Goal: Task Accomplishment & Management: Manage account settings

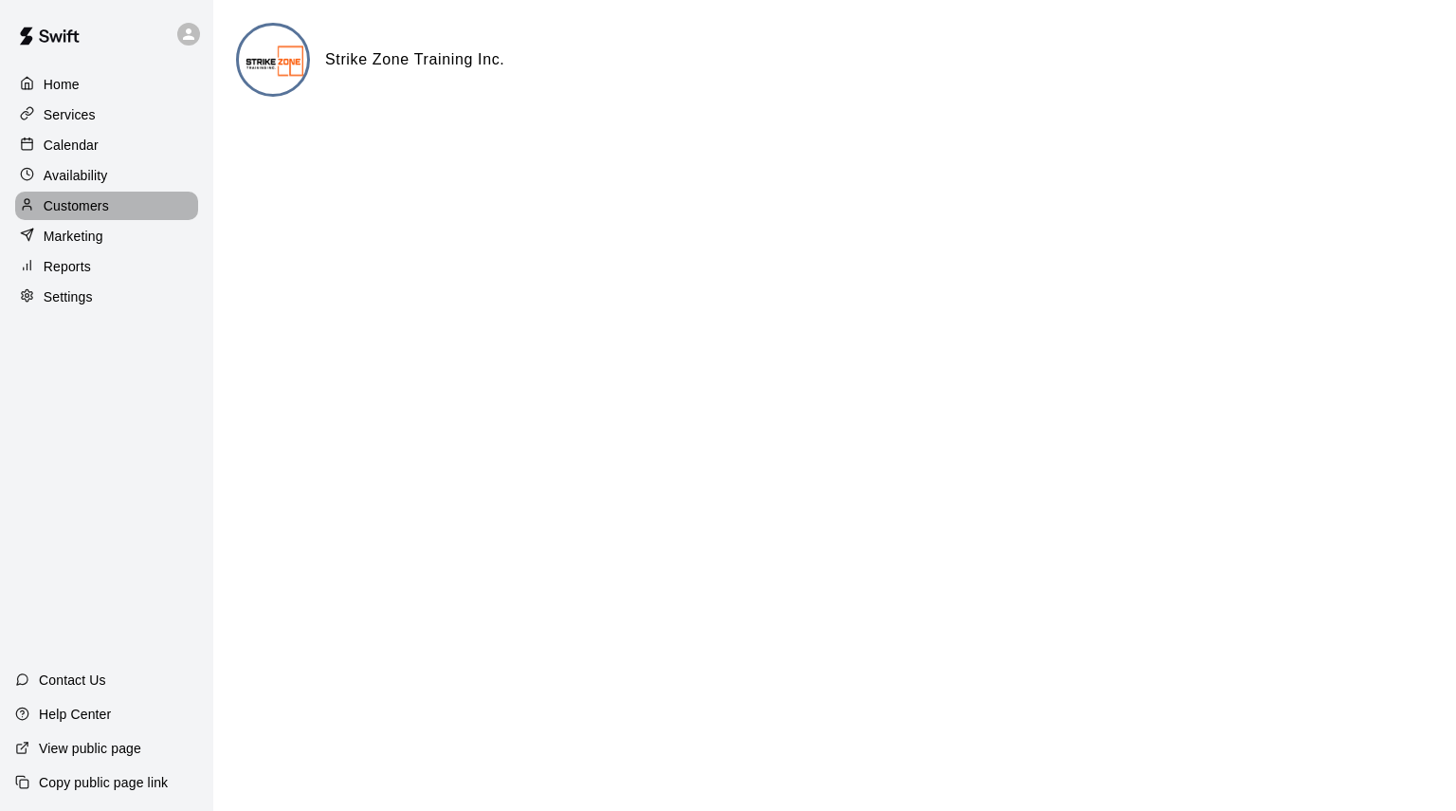
click at [91, 210] on p "Customers" at bounding box center [76, 205] width 65 height 19
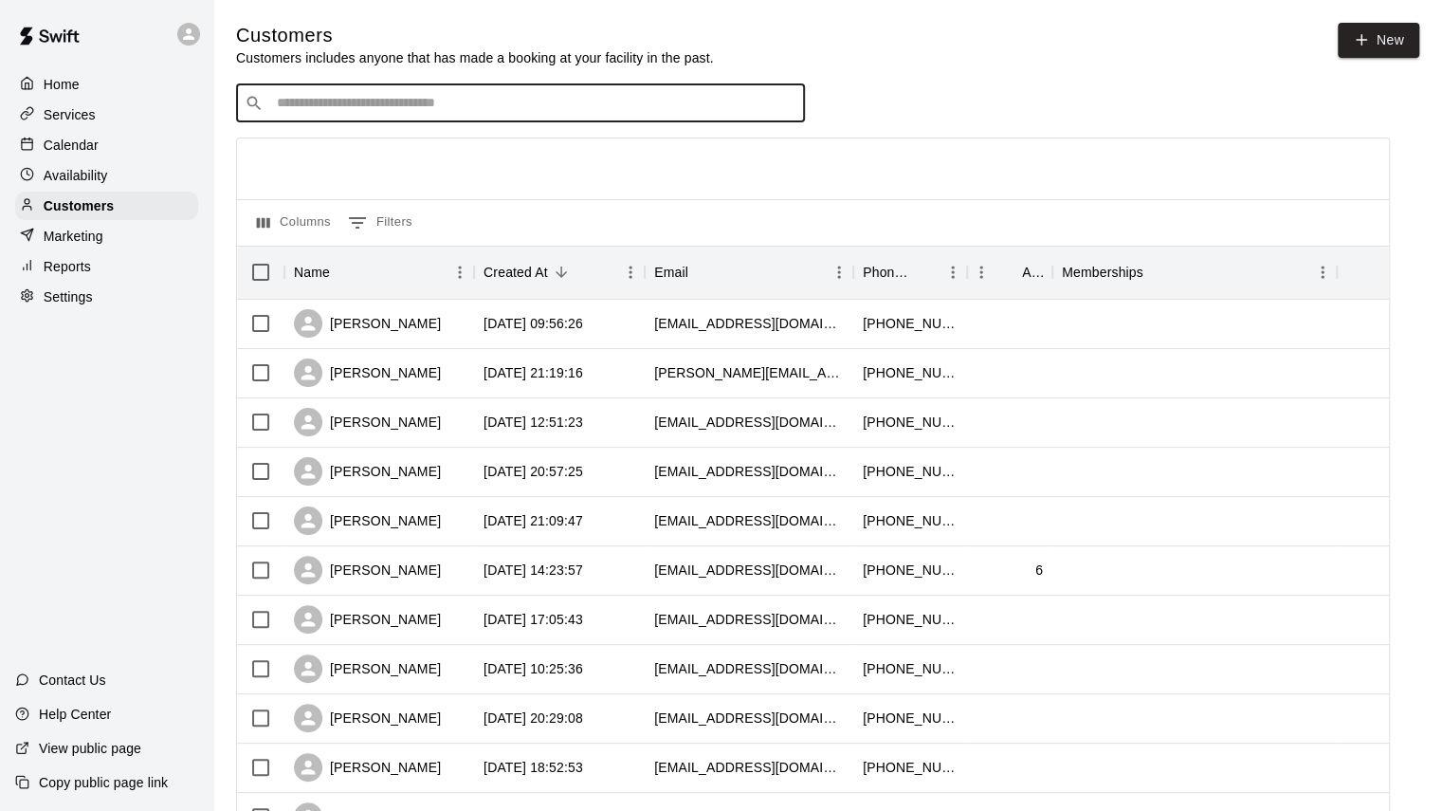
click at [442, 105] on input "Search customers by name or email" at bounding box center [533, 103] width 525 height 19
type input "***"
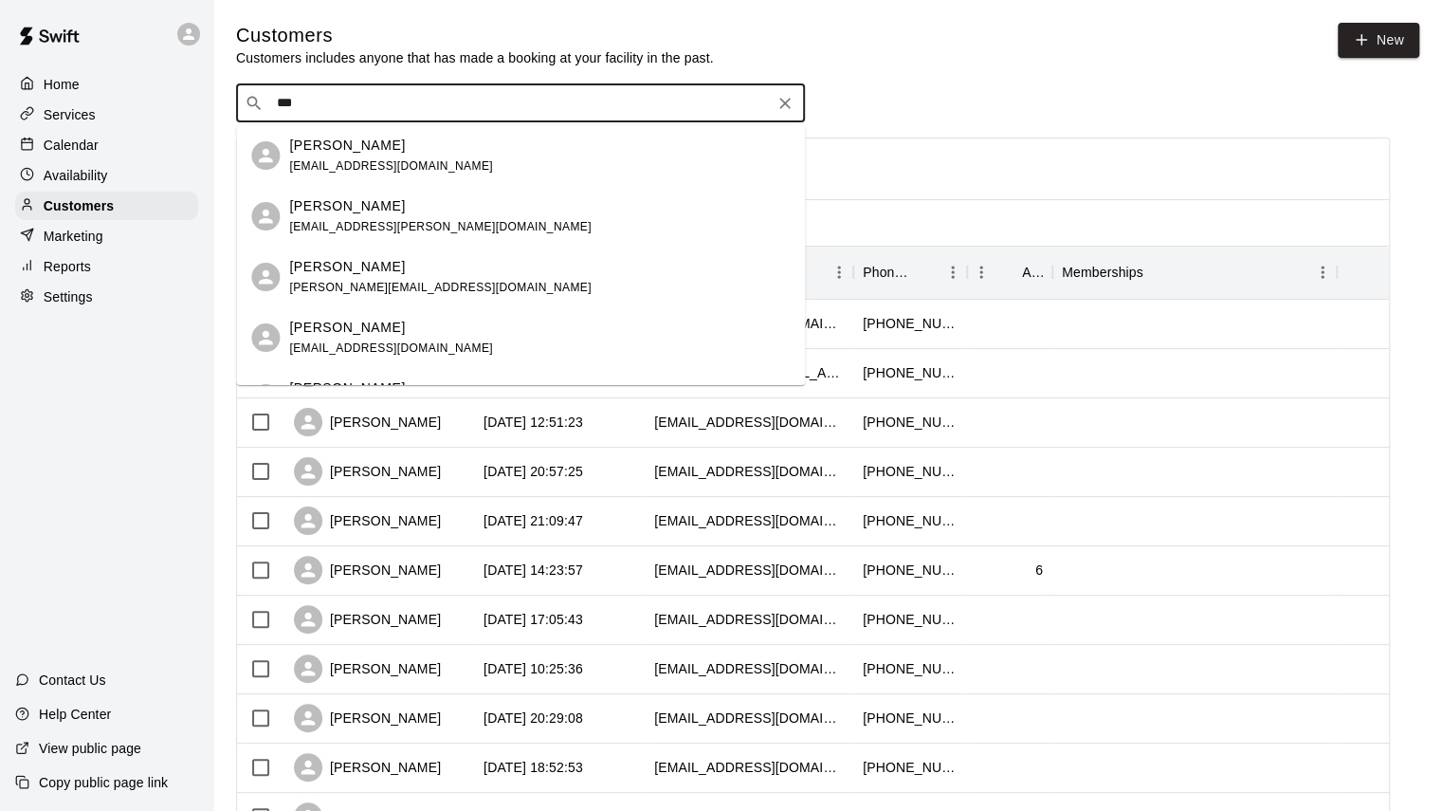
click at [358, 221] on span "[EMAIL_ADDRESS][PERSON_NAME][DOMAIN_NAME]" at bounding box center [439, 226] width 301 height 13
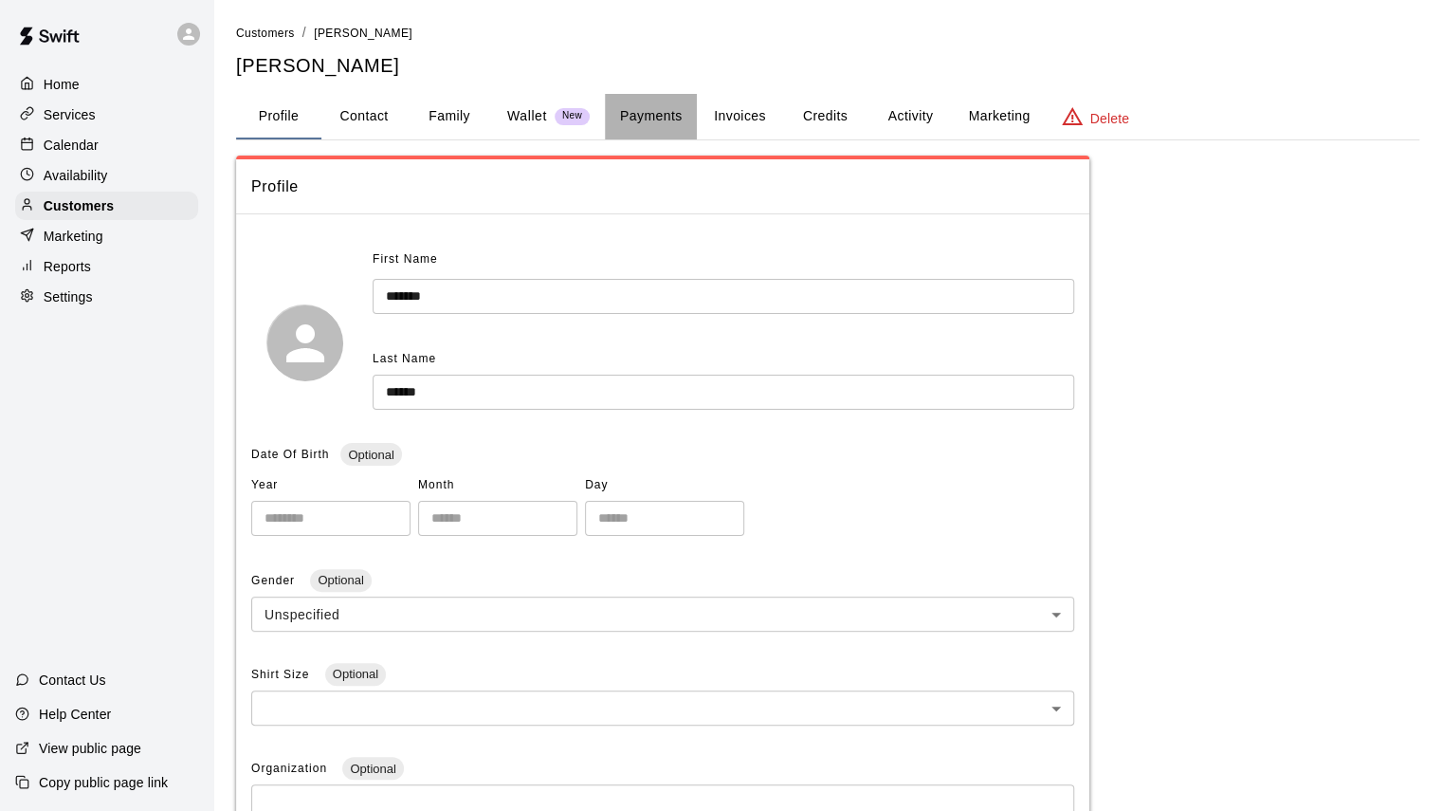
click at [677, 119] on button "Payments" at bounding box center [651, 117] width 92 height 46
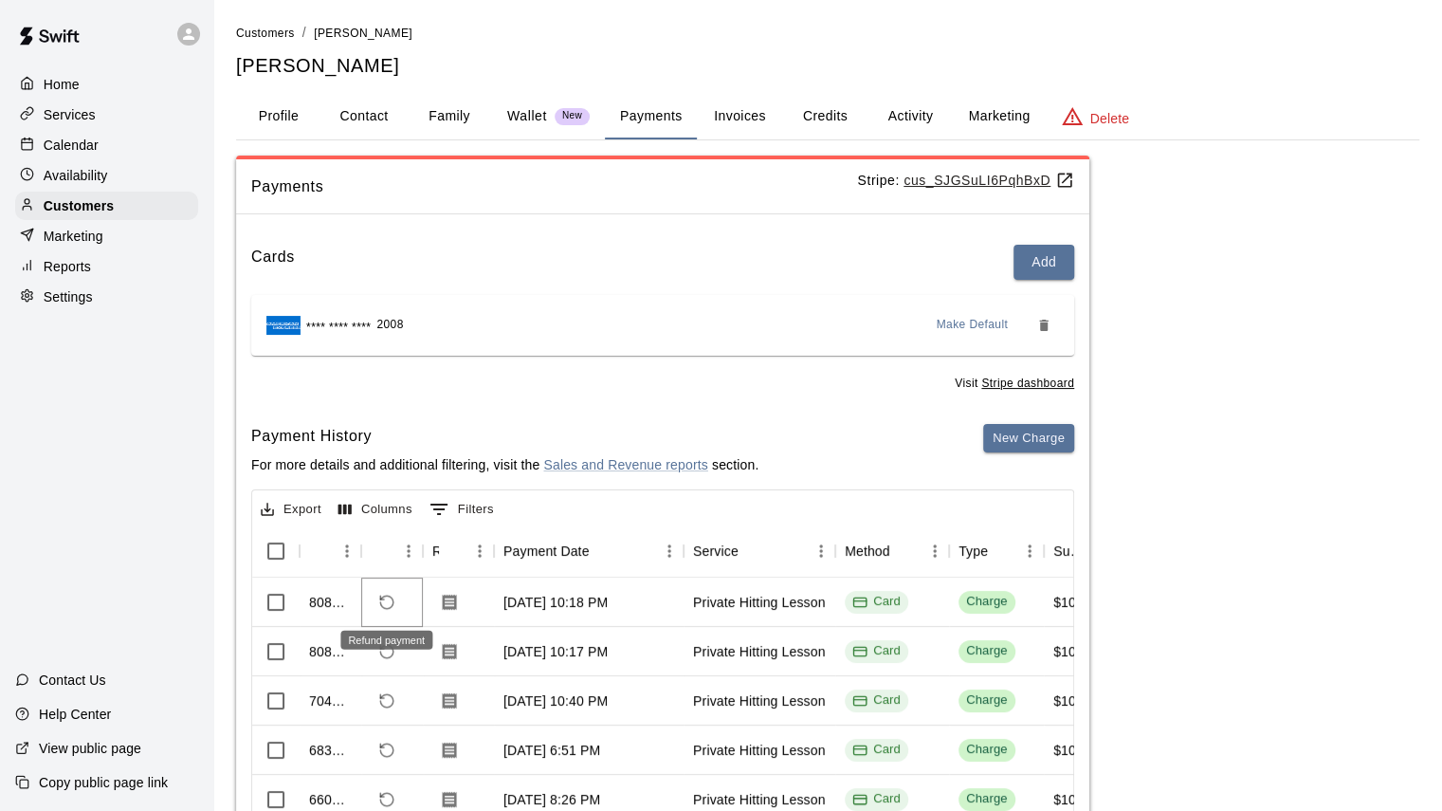
click at [383, 598] on icon "Refund payment" at bounding box center [386, 601] width 17 height 17
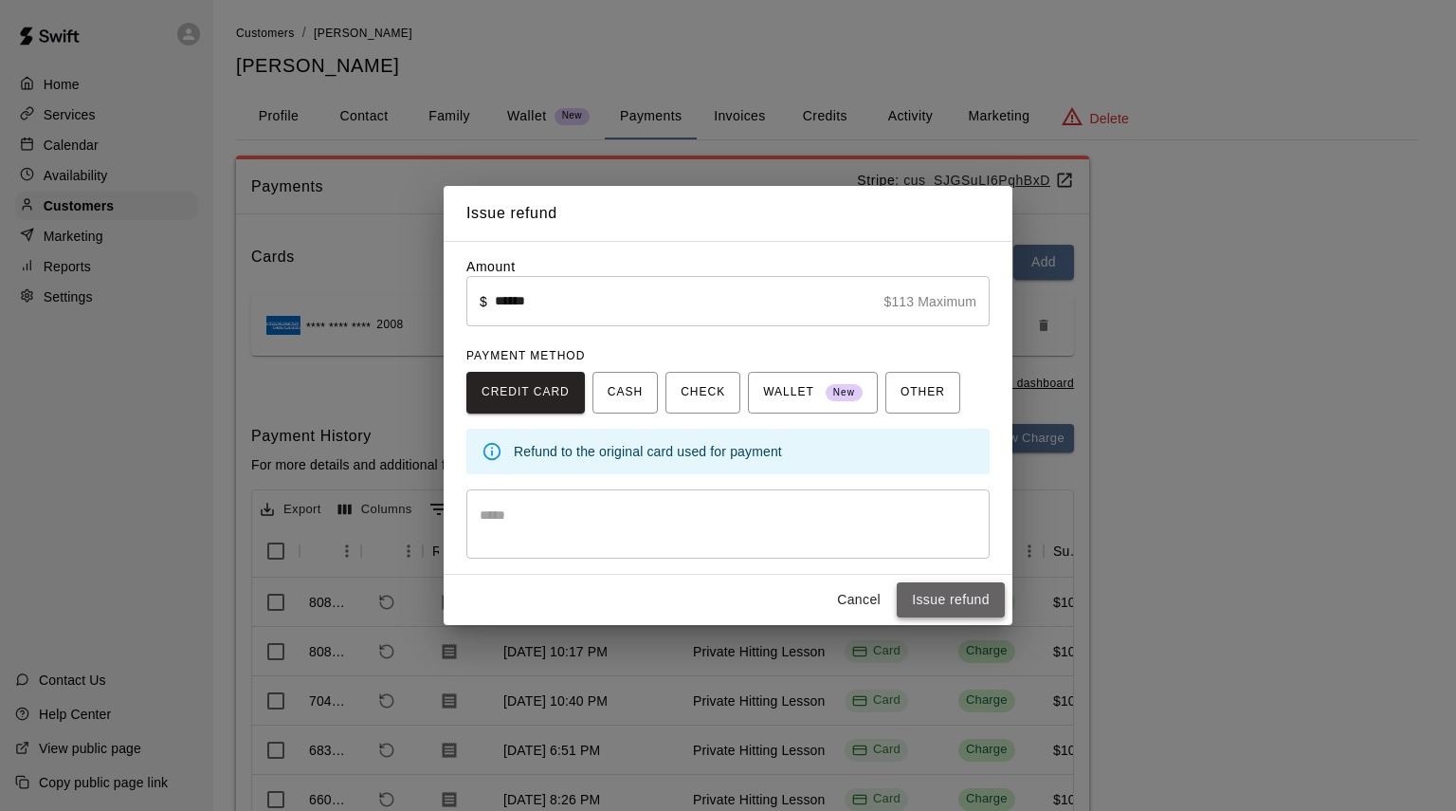
click at [923, 596] on button "Issue refund" at bounding box center [951, 599] width 108 height 35
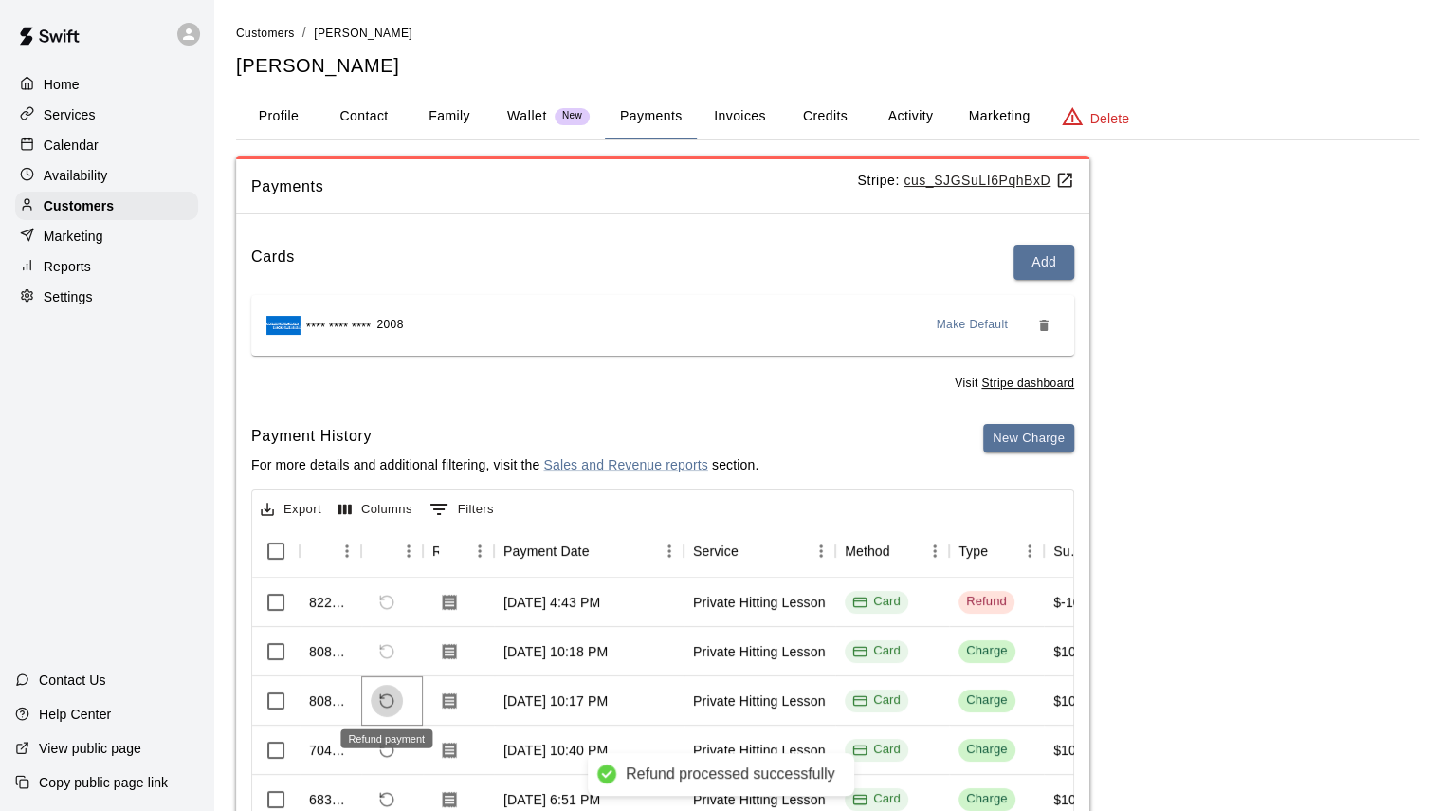
click at [389, 652] on div "822002 [DATE] 4:43 PM Private Hitting Lesson Card Refund $-100.00 $-13.00 $0.00…" at bounding box center [790, 774] width 1076 height 394
click at [372, 699] on button "Refund payment" at bounding box center [387, 700] width 32 height 32
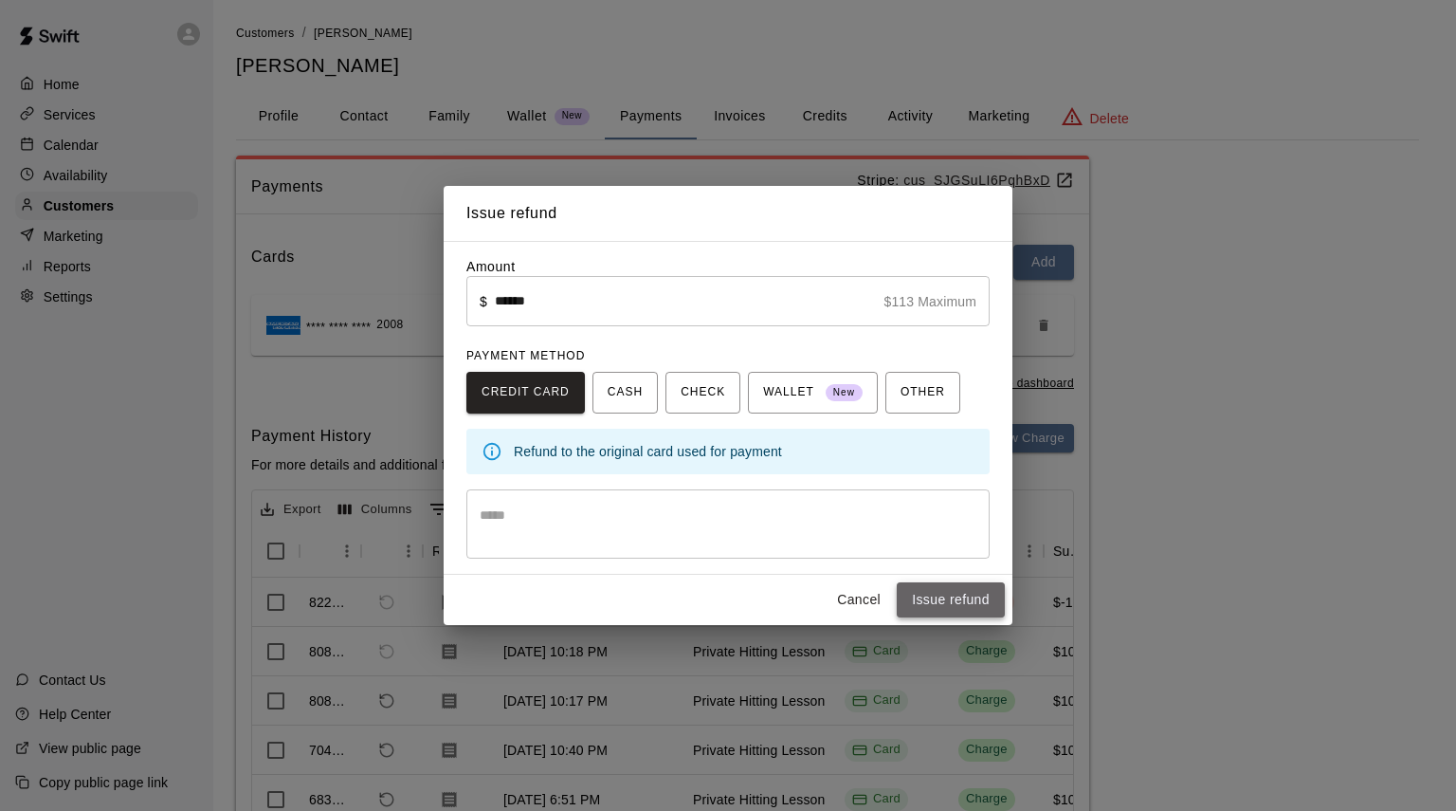
click at [950, 594] on button "Issue refund" at bounding box center [951, 599] width 108 height 35
